Goal: Download file/media

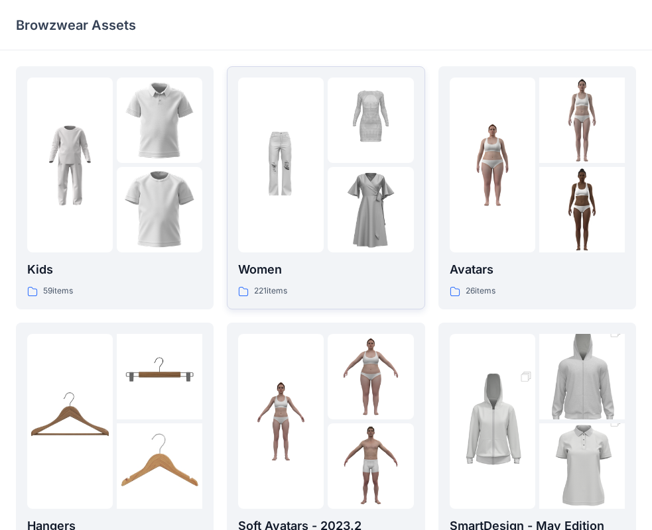
click at [331, 178] on img at bounding box center [370, 210] width 86 height 86
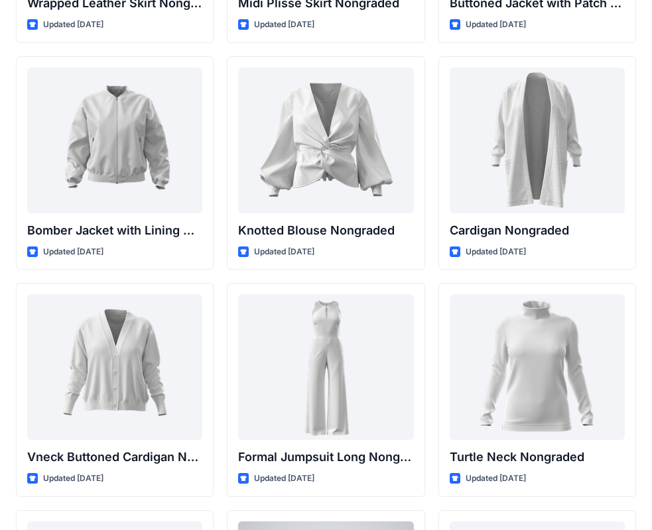
scroll to position [12165, 0]
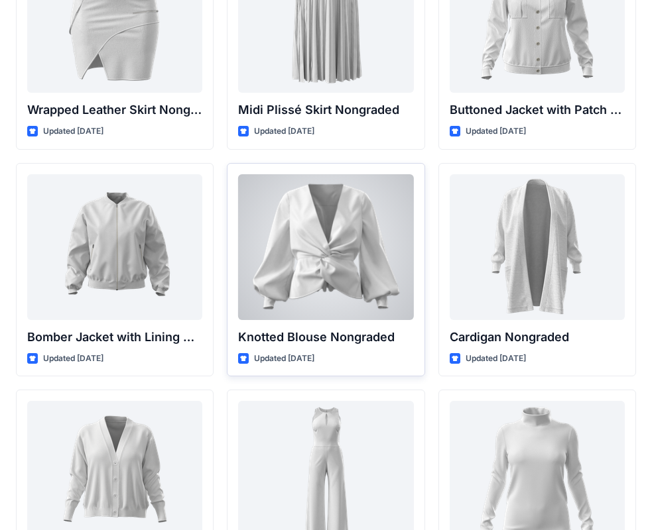
click at [317, 209] on div at bounding box center [325, 247] width 175 height 146
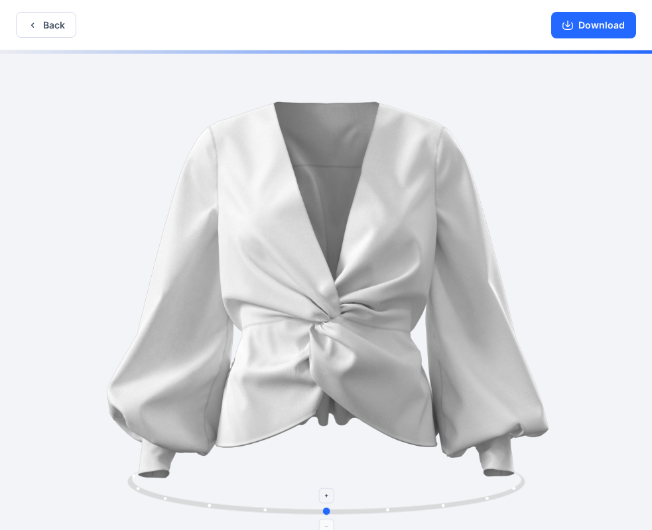
drag, startPoint x: 312, startPoint y: 481, endPoint x: 319, endPoint y: 481, distance: 7.3
click at [318, 481] on icon at bounding box center [327, 494] width 401 height 50
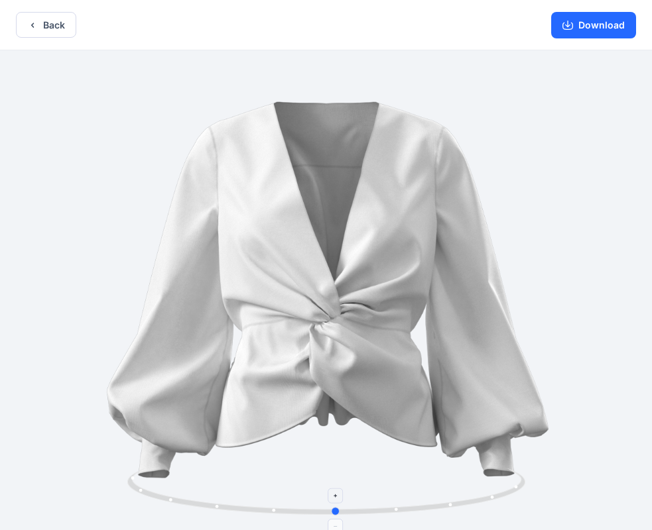
click at [427, 475] on icon at bounding box center [327, 494] width 401 height 50
click at [595, 26] on button "Download" at bounding box center [593, 25] width 85 height 27
